Goal: Navigation & Orientation: Find specific page/section

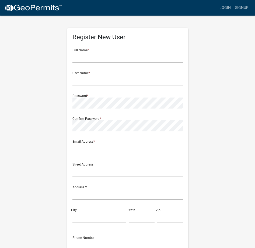
click at [216, 7] on div "Login Signup" at bounding box center [158, 8] width 184 height 10
click at [234, 8] on link "Signup" at bounding box center [242, 8] width 18 height 10
click at [228, 8] on link "Login" at bounding box center [225, 8] width 16 height 10
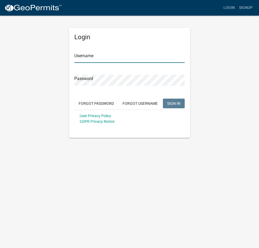
type input "taylorhalpin"
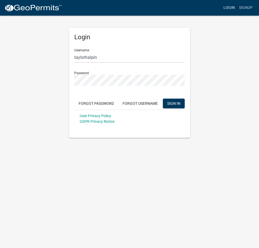
click at [228, 8] on link "Login" at bounding box center [229, 8] width 16 height 10
click at [181, 99] on button "SIGN IN" at bounding box center [174, 104] width 22 height 10
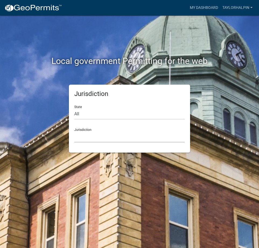
click at [89, 138] on select "Custer County, Colorado Carroll County, Georgia Cook County, Georgia Crawford C…" at bounding box center [129, 137] width 110 height 11
drag, startPoint x: 43, startPoint y: 129, endPoint x: 54, endPoint y: 123, distance: 13.1
click at [43, 129] on div "Jurisdiction State All Colorado Georgia Indiana Iowa Kansas Minnesota Ohio Sout…" at bounding box center [130, 119] width 194 height 68
click at [87, 114] on select "All [US_STATE] [US_STATE] [US_STATE] [US_STATE] [US_STATE] [US_STATE] [US_STATE…" at bounding box center [129, 114] width 110 height 11
click at [74, 109] on select "All [US_STATE] [US_STATE] [US_STATE] [US_STATE] [US_STATE] [US_STATE] [US_STATE…" at bounding box center [129, 114] width 110 height 11
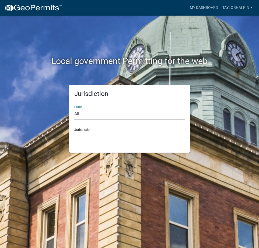
click at [94, 112] on select "All [US_STATE] [US_STATE] [US_STATE] [US_STATE] [US_STATE] [US_STATE] [US_STATE…" at bounding box center [129, 114] width 110 height 11
select select "[US_STATE]"
click at [74, 109] on select "All [US_STATE] [US_STATE] [US_STATE] [US_STATE] [US_STATE] [US_STATE] [US_STATE…" at bounding box center [129, 114] width 110 height 11
click at [98, 132] on select "[GEOGRAPHIC_DATA], [US_STATE] [GEOGRAPHIC_DATA], [US_STATE]" at bounding box center [129, 137] width 110 height 11
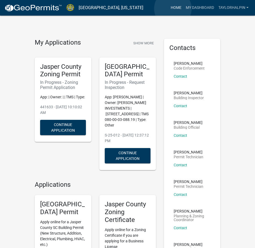
click at [173, 9] on link "Home" at bounding box center [175, 8] width 15 height 10
click at [193, 8] on link "My Dashboard" at bounding box center [200, 8] width 33 height 10
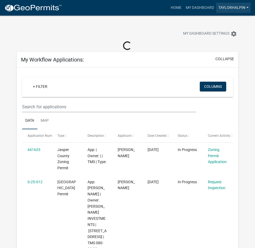
click at [241, 8] on link "taylorhalpin" at bounding box center [233, 8] width 34 height 10
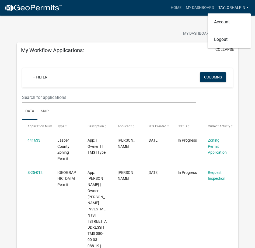
click at [241, 8] on link "taylorhalpin" at bounding box center [233, 8] width 34 height 10
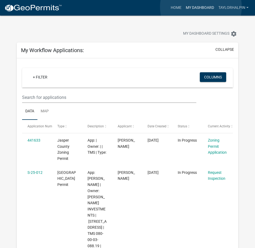
click at [201, 7] on link "My Dashboard" at bounding box center [200, 8] width 33 height 10
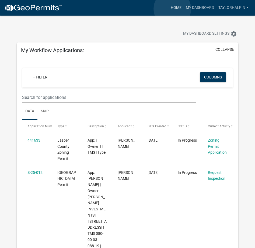
click at [172, 9] on link "Home" at bounding box center [175, 8] width 15 height 10
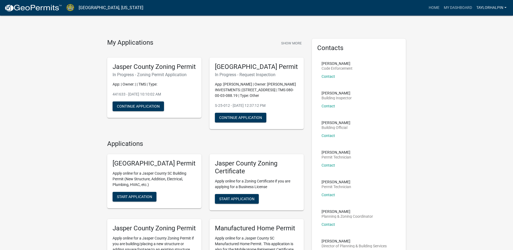
click at [259, 5] on link "taylorhalpin" at bounding box center [491, 8] width 34 height 10
drag, startPoint x: 420, startPoint y: 5, endPoint x: 425, endPoint y: 5, distance: 4.8
click at [259, 5] on div "Home My Dashboard taylorhalpin Account Logout" at bounding box center [327, 8] width 361 height 10
click at [259, 5] on link "Home" at bounding box center [433, 8] width 15 height 10
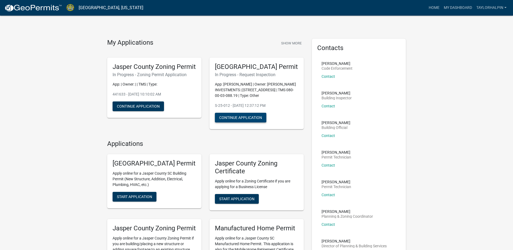
scroll to position [27, 0]
